Goal: Information Seeking & Learning: Learn about a topic

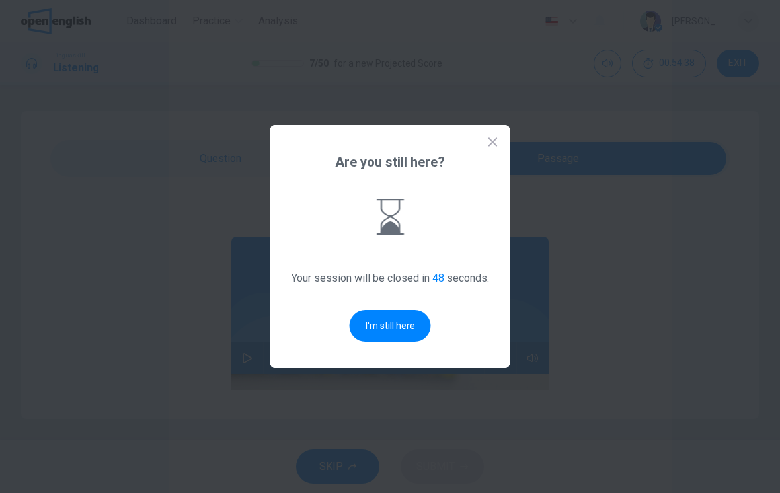
click at [400, 328] on button "I'm still here" at bounding box center [390, 326] width 81 height 32
click at [393, 327] on button "I'm still here" at bounding box center [390, 326] width 81 height 32
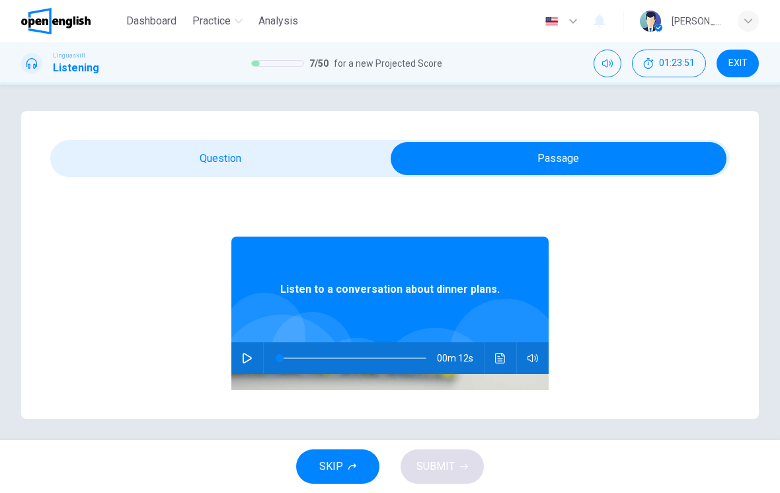
click at [253, 358] on button "button" at bounding box center [247, 358] width 21 height 32
click at [247, 364] on button "button" at bounding box center [247, 358] width 21 height 32
click at [294, 356] on span at bounding box center [293, 358] width 8 height 8
click at [285, 361] on span at bounding box center [285, 358] width 8 height 8
type input "*"
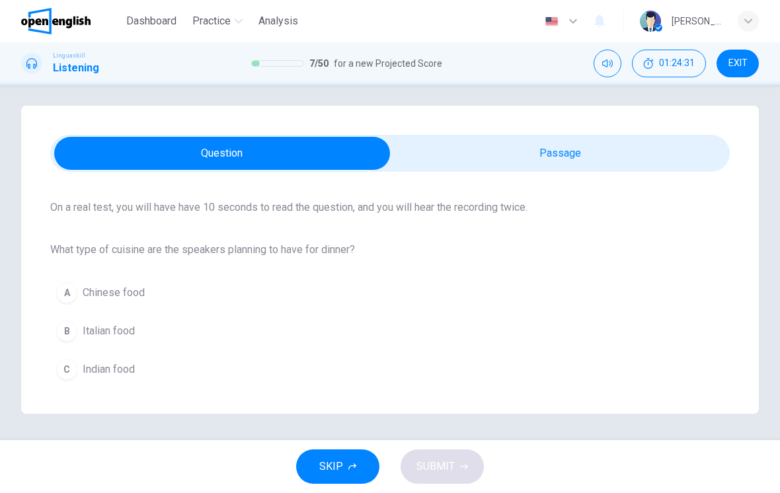
scroll to position [94, 0]
click at [139, 317] on button "B Italian food" at bounding box center [389, 331] width 679 height 33
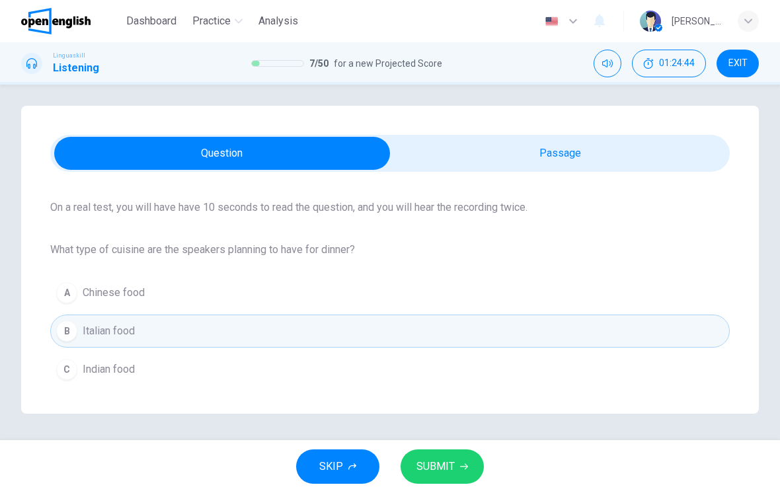
click at [426, 461] on span "SUBMIT" at bounding box center [435, 466] width 38 height 19
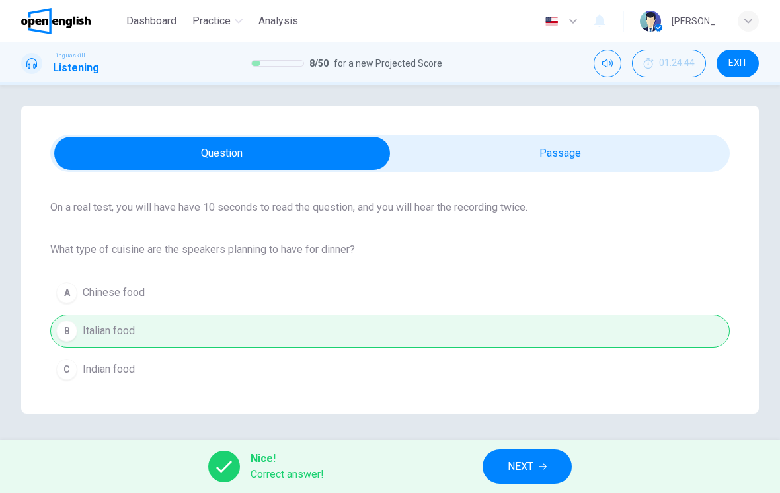
scroll to position [5, 0]
click at [558, 463] on button "NEXT" at bounding box center [526, 466] width 89 height 34
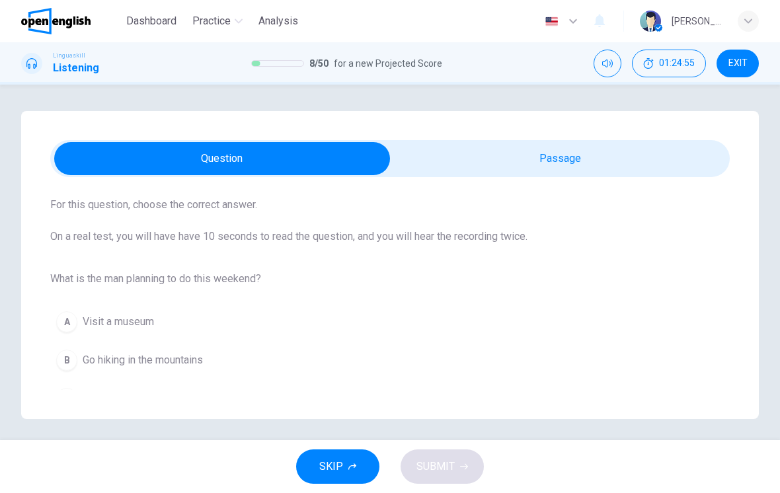
scroll to position [75, 0]
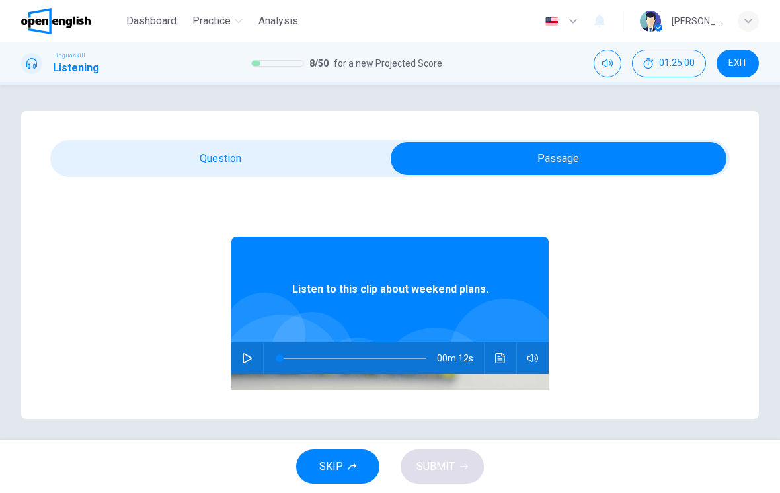
click at [254, 362] on button "button" at bounding box center [247, 358] width 21 height 32
type input "*"
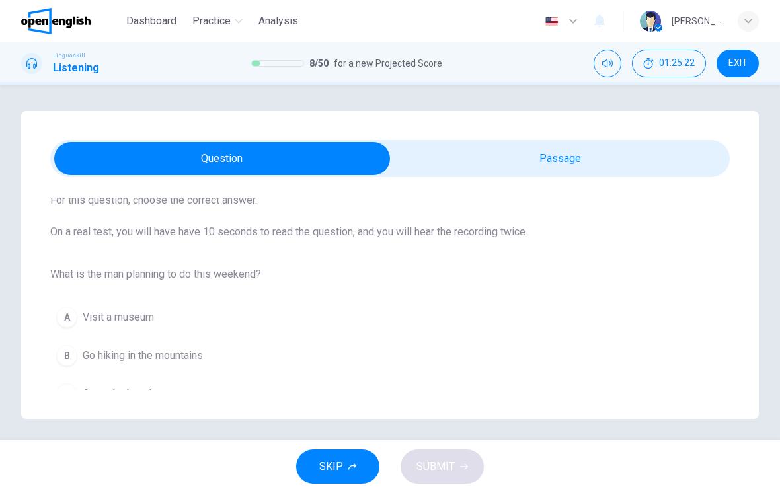
click at [245, 364] on button "B Go hiking in the mountains" at bounding box center [389, 355] width 679 height 33
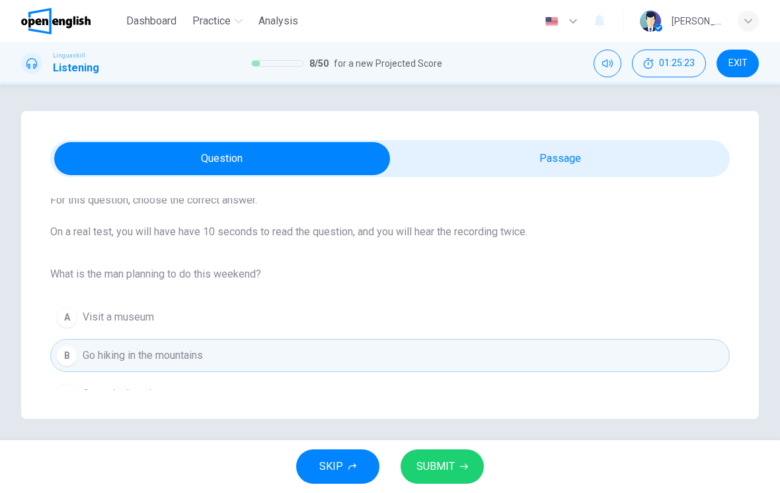
click at [444, 451] on button "SUBMIT" at bounding box center [441, 466] width 83 height 34
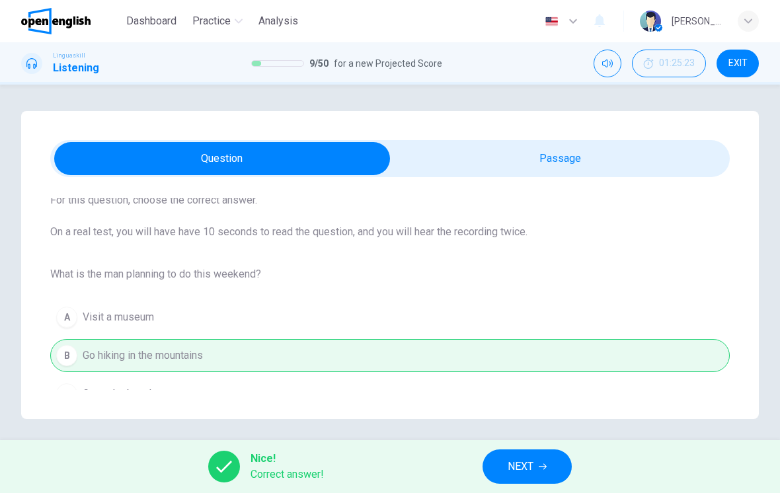
click at [503, 483] on button "NEXT" at bounding box center [526, 466] width 89 height 34
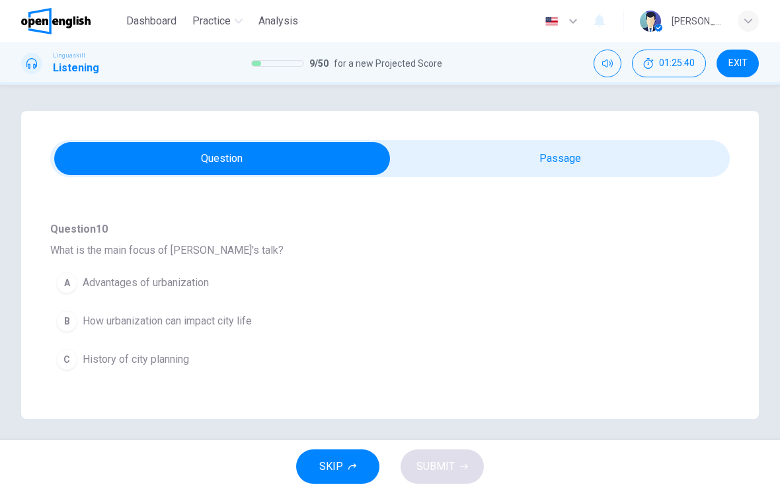
scroll to position [0, 0]
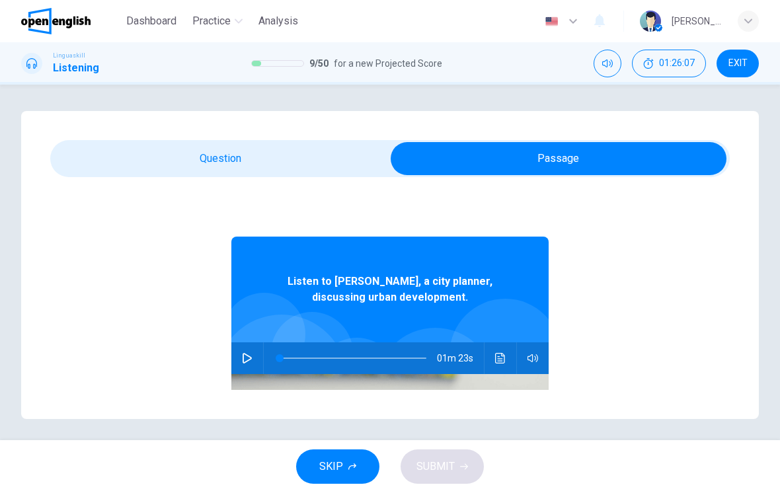
click at [248, 361] on icon "button" at bounding box center [247, 358] width 9 height 11
type input "*"
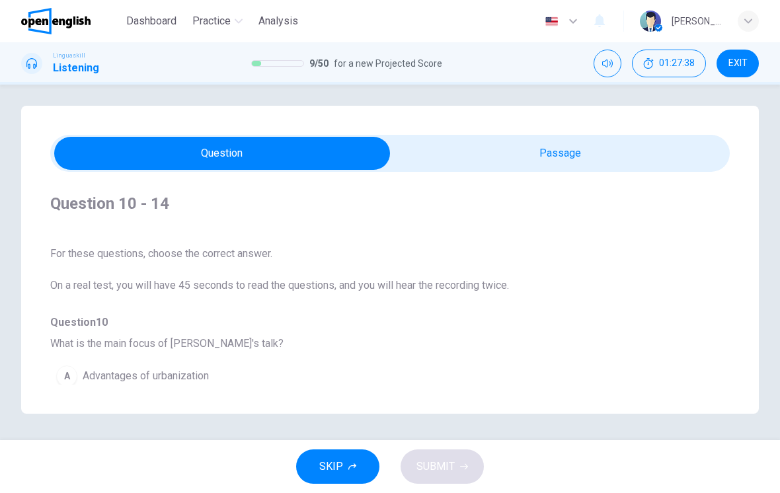
scroll to position [5, 0]
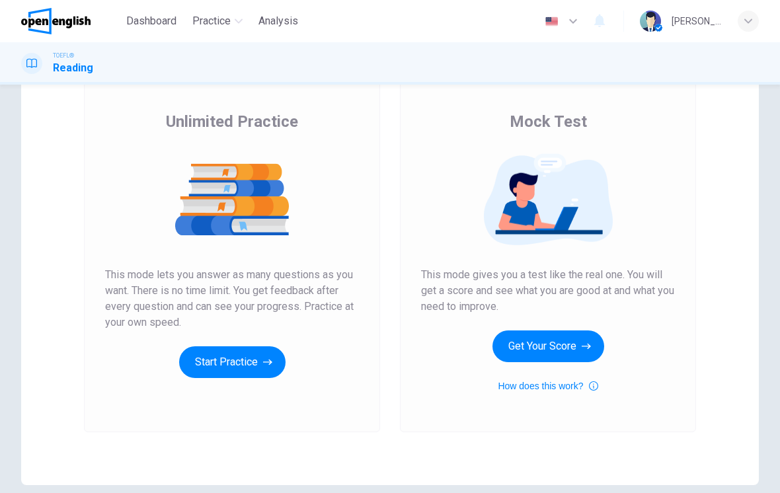
scroll to position [88, 0]
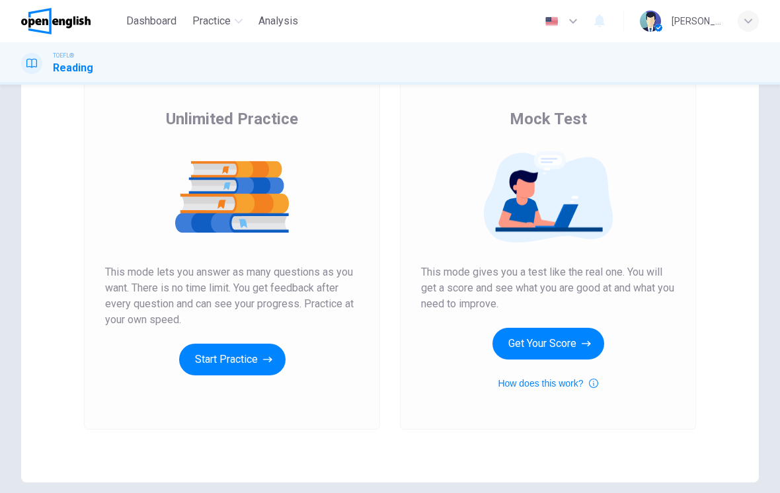
click at [568, 345] on button "Get Your Score" at bounding box center [548, 344] width 112 height 32
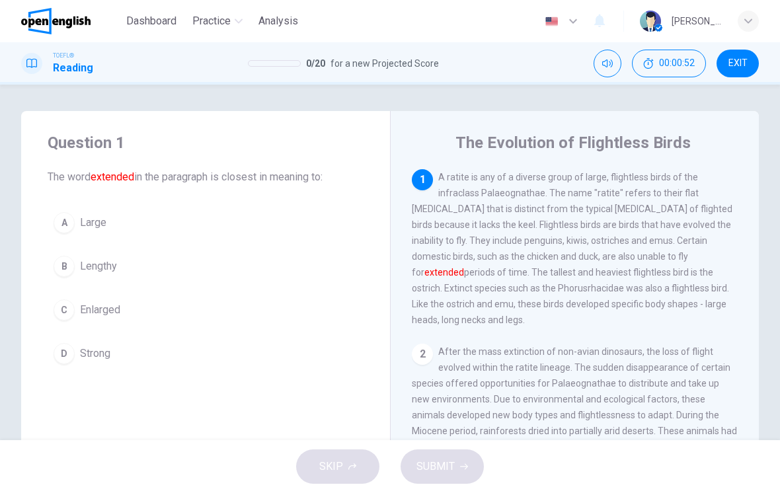
scroll to position [0, 0]
click at [2, 309] on div "Question 1 The word extended in the paragraph is closest in meaning to: A Large…" at bounding box center [390, 340] width 780 height 459
click at [350, 66] on span "for a new Projected Score" at bounding box center [384, 64] width 108 height 16
click at [741, 59] on span "EXIT" at bounding box center [737, 63] width 19 height 11
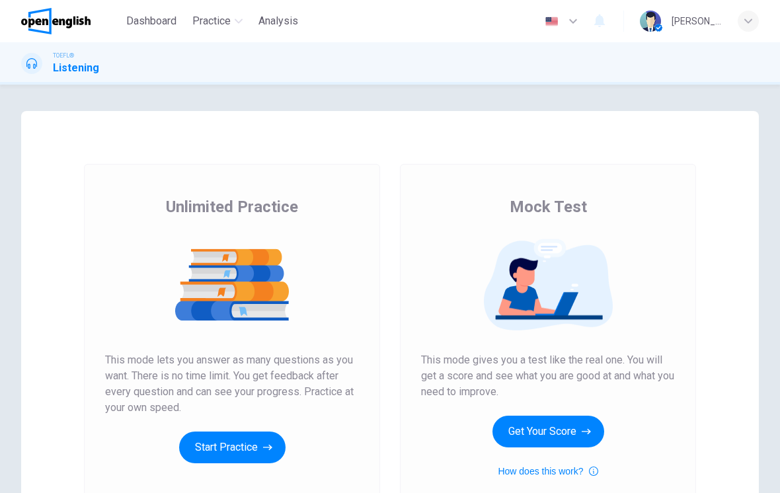
click at [572, 424] on button "Get Your Score" at bounding box center [548, 432] width 112 height 32
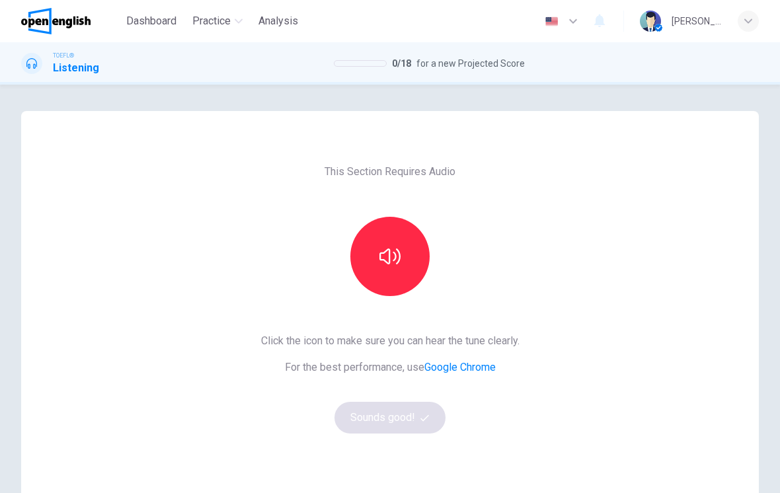
click at [404, 255] on button "button" at bounding box center [389, 256] width 79 height 79
click at [409, 415] on button "Sounds good!" at bounding box center [389, 418] width 111 height 32
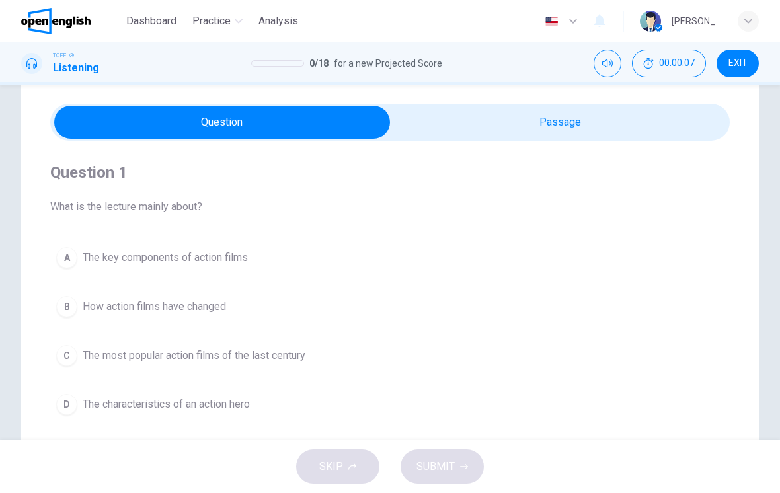
scroll to position [44, 0]
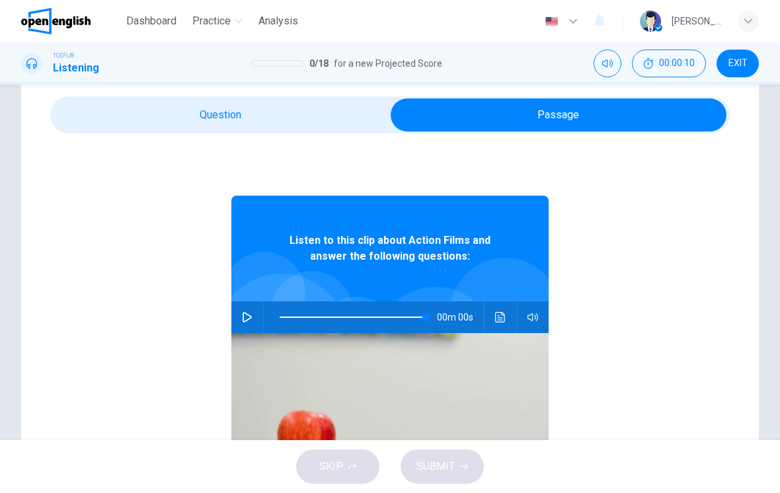
click at [254, 317] on button "button" at bounding box center [247, 317] width 21 height 32
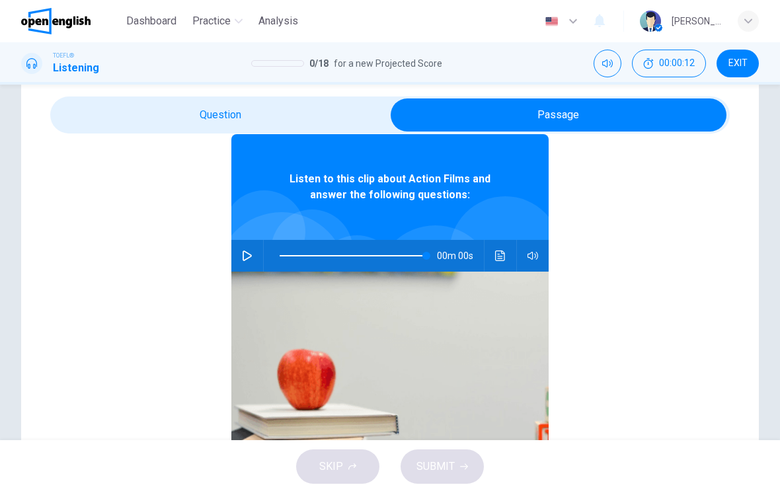
scroll to position [66, 0]
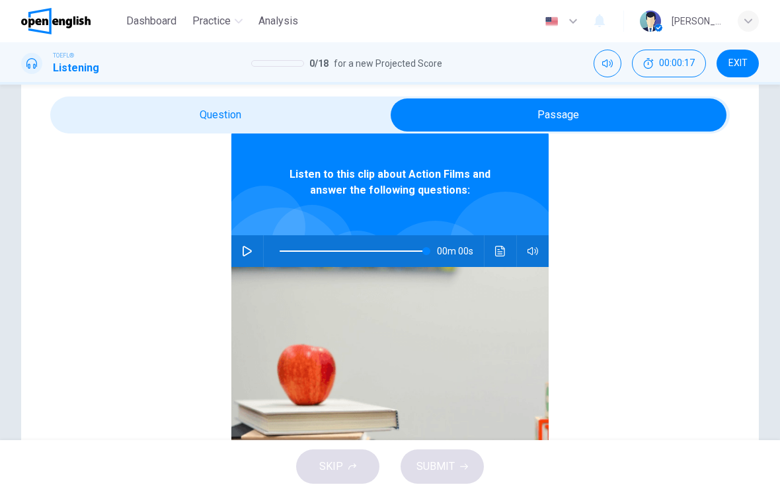
click at [250, 252] on icon "button" at bounding box center [247, 251] width 9 height 11
type input "**"
